Goal: Task Accomplishment & Management: Manage account settings

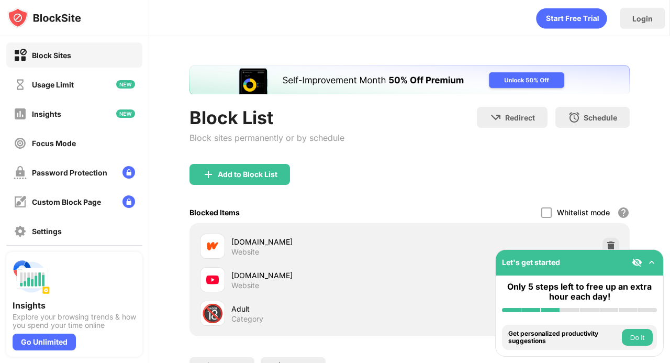
scroll to position [52, 0]
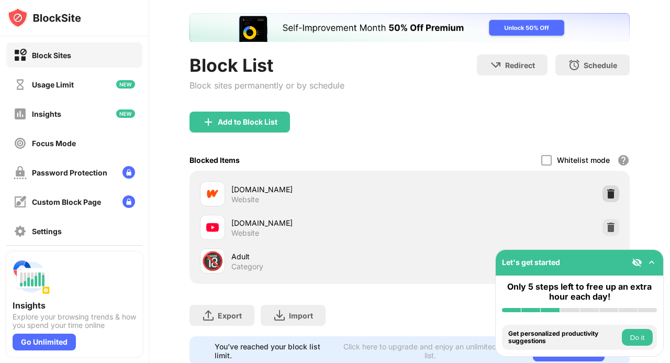
click at [605, 196] on img at bounding box center [610, 193] width 10 height 10
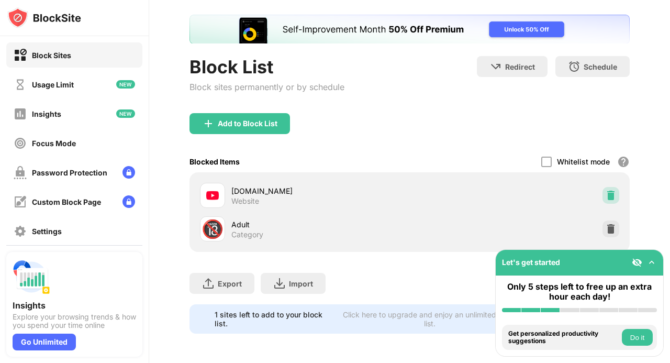
click at [605, 190] on img at bounding box center [610, 195] width 10 height 10
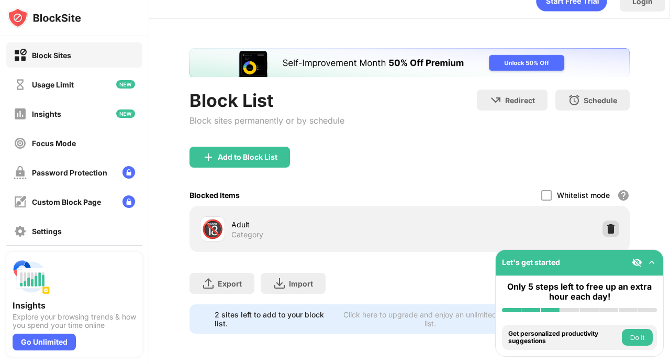
click at [605, 223] on img at bounding box center [610, 228] width 10 height 10
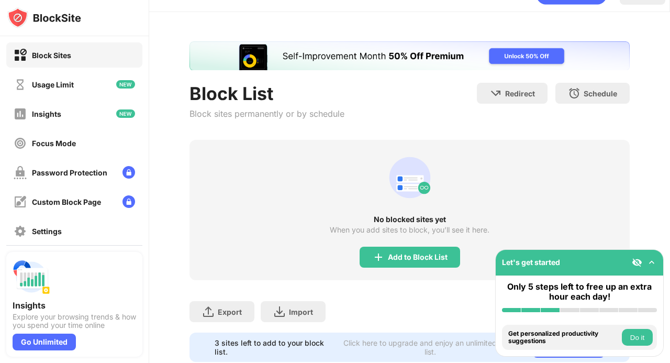
scroll to position [58, 0]
